Goal: Transaction & Acquisition: Purchase product/service

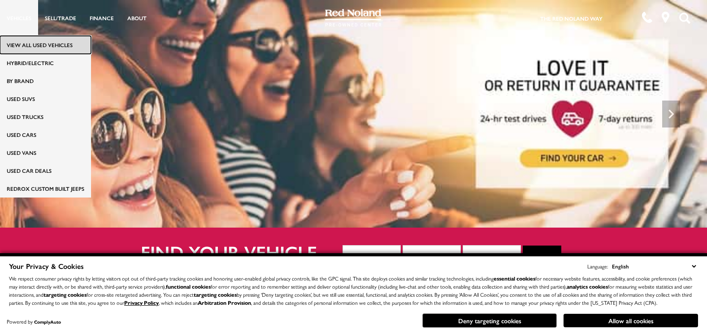
click at [26, 45] on link "View All Used Vehicles" at bounding box center [45, 45] width 91 height 18
